Goal: Task Accomplishment & Management: Use online tool/utility

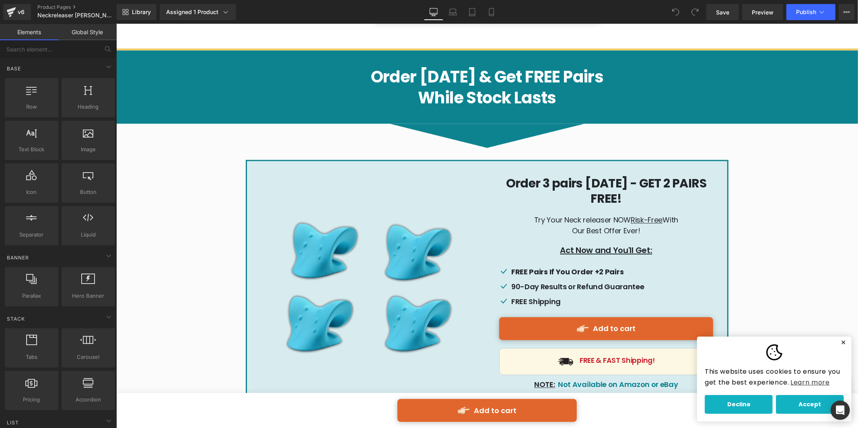
scroll to position [3645, 0]
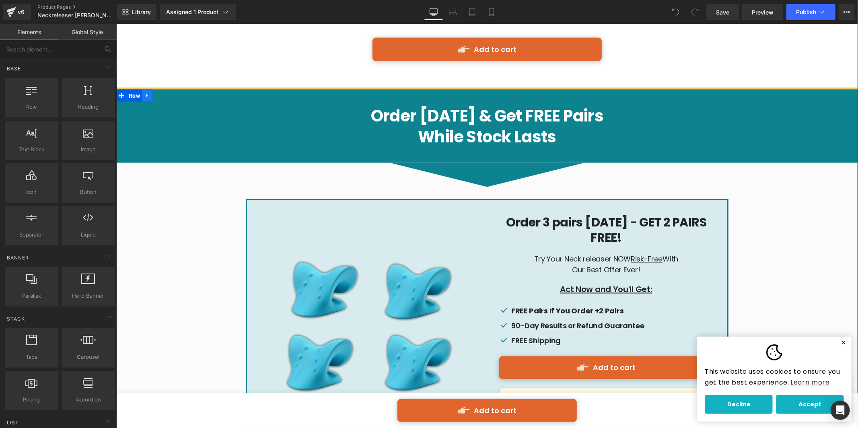
click at [144, 92] on icon at bounding box center [147, 95] width 6 height 6
click at [165, 92] on icon at bounding box center [168, 95] width 6 height 6
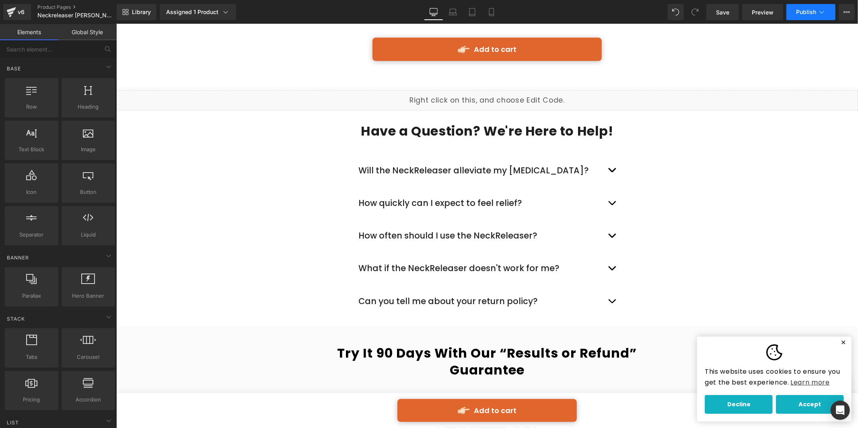
click at [806, 12] on span "Publish" at bounding box center [806, 12] width 20 height 6
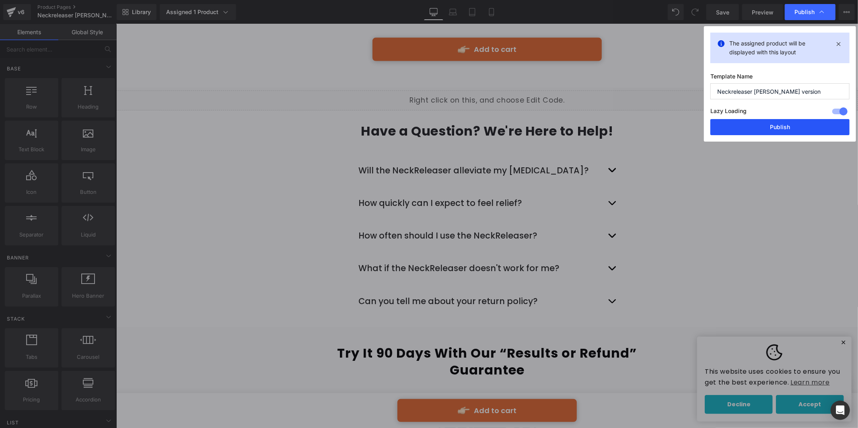
click at [806, 131] on button "Publish" at bounding box center [779, 127] width 139 height 16
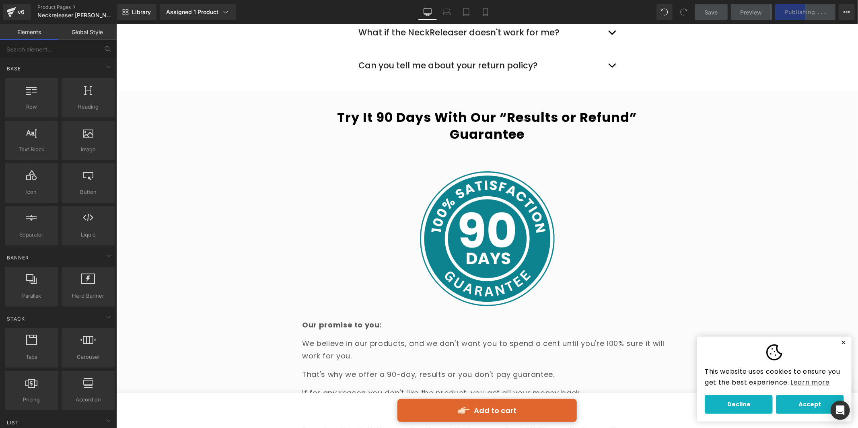
scroll to position [3717, 0]
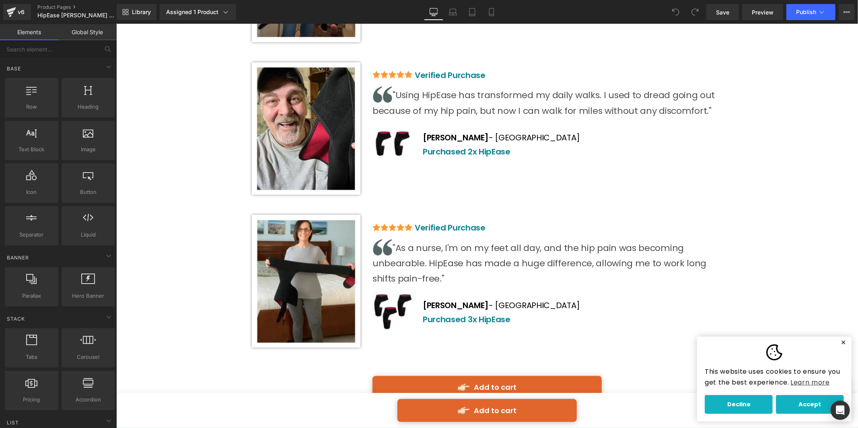
scroll to position [3962, 0]
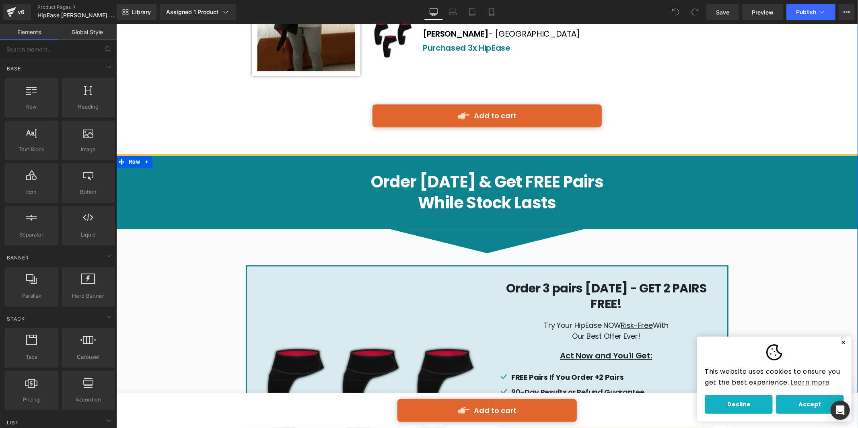
click at [146, 158] on icon at bounding box center [147, 161] width 6 height 6
click at [165, 158] on icon at bounding box center [168, 161] width 6 height 6
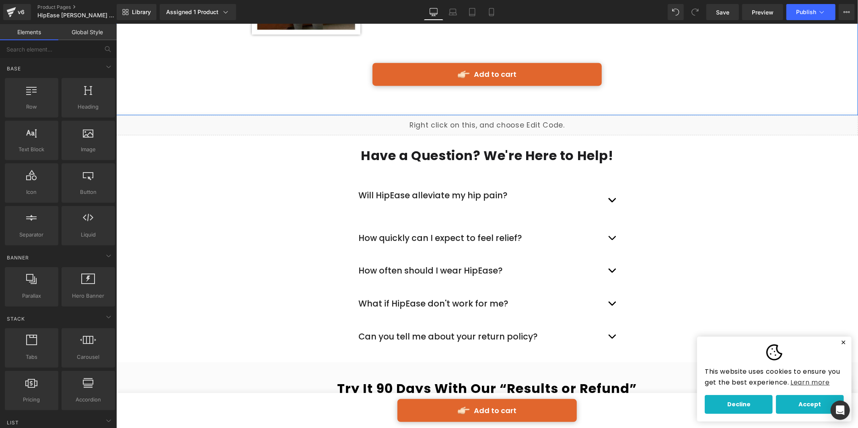
scroll to position [4014, 0]
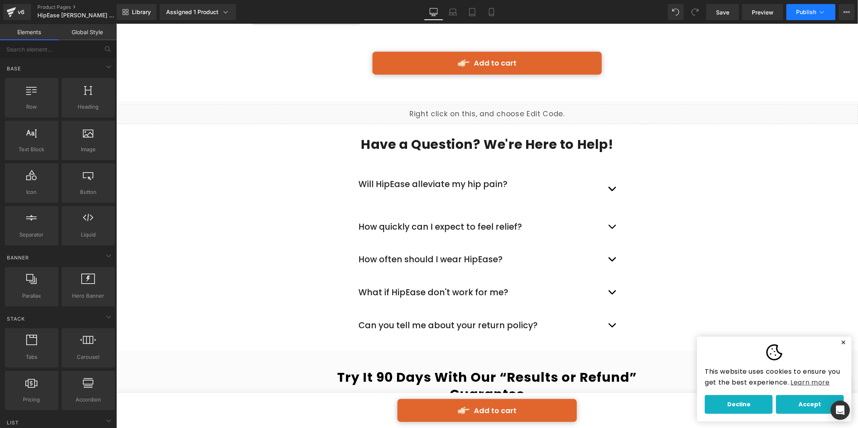
click at [794, 19] on button "Publish" at bounding box center [810, 12] width 49 height 16
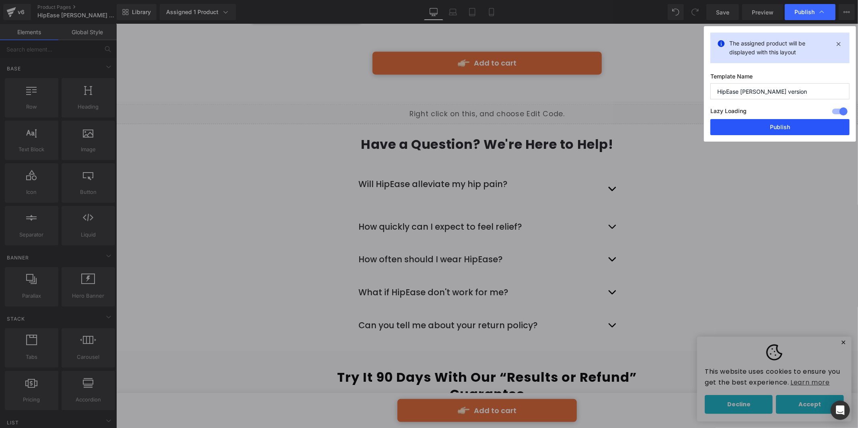
click at [796, 120] on button "Publish" at bounding box center [779, 127] width 139 height 16
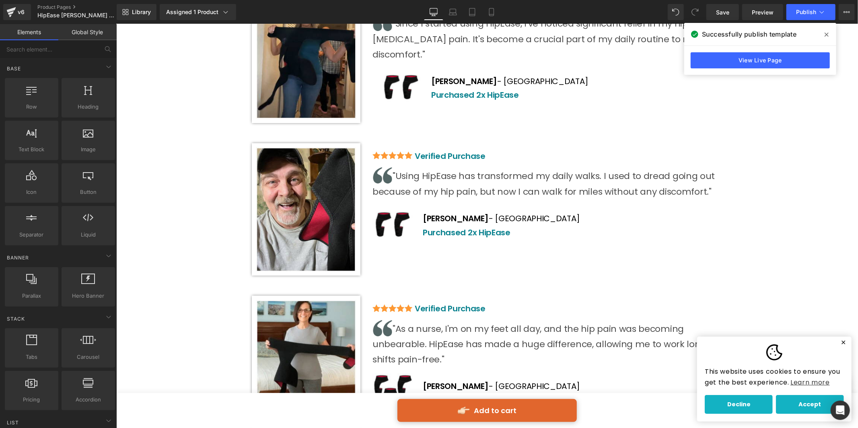
scroll to position [2840, 0]
